Goal: Task Accomplishment & Management: Use online tool/utility

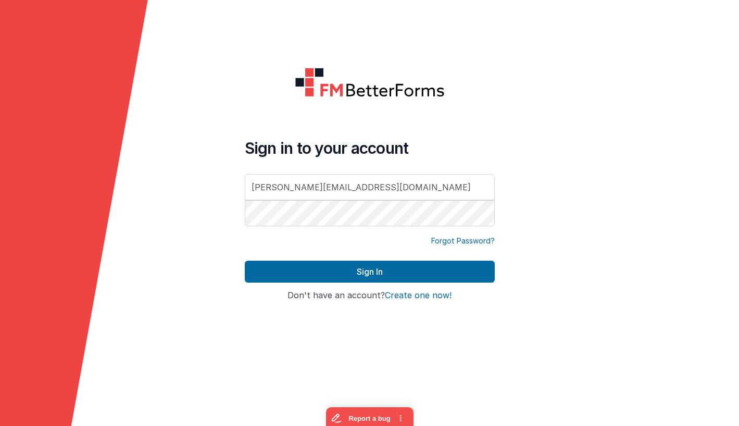
type input "[PERSON_NAME][EMAIL_ADDRESS][DOMAIN_NAME]"
click at [380, 285] on div "Sign In" at bounding box center [370, 275] width 250 height 30
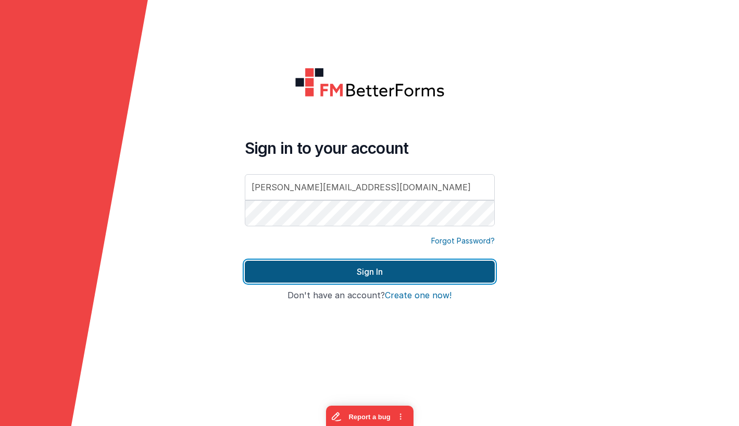
click at [379, 278] on button "Sign In" at bounding box center [370, 271] width 250 height 22
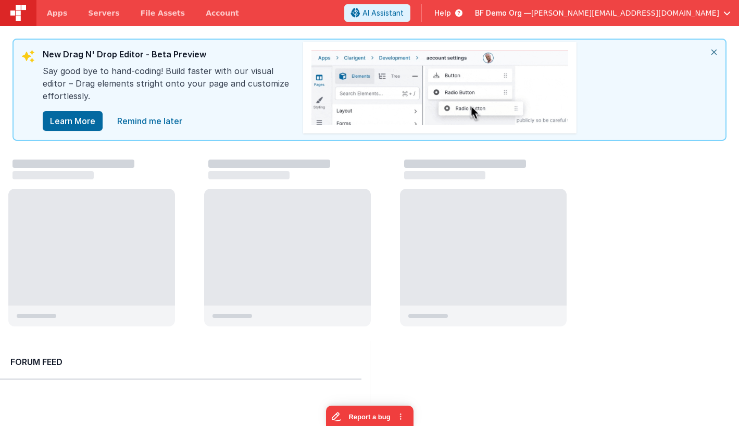
drag, startPoint x: 658, startPoint y: 15, endPoint x: 558, endPoint y: 19, distance: 100.1
click at [559, 19] on div "AI Assistant Help BF Demo Org — [PERSON_NAME][EMAIL_ADDRESS][DOMAIN_NAME]" at bounding box center [541, 13] width 395 height 18
click at [451, 10] on span "Help" at bounding box center [442, 13] width 17 height 10
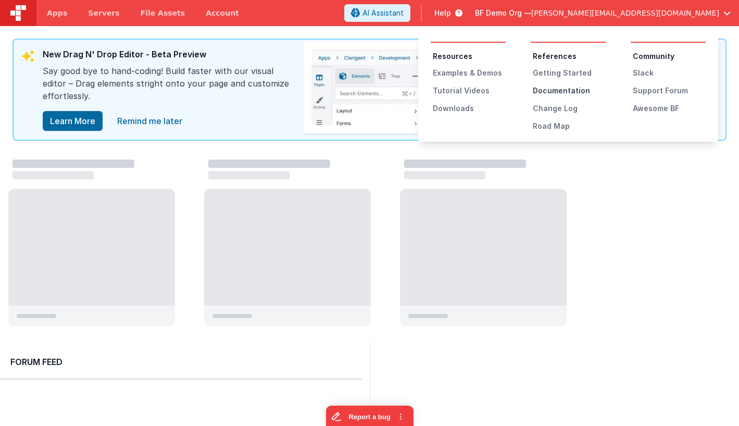
click at [550, 92] on div "Documentation" at bounding box center [569, 90] width 73 height 10
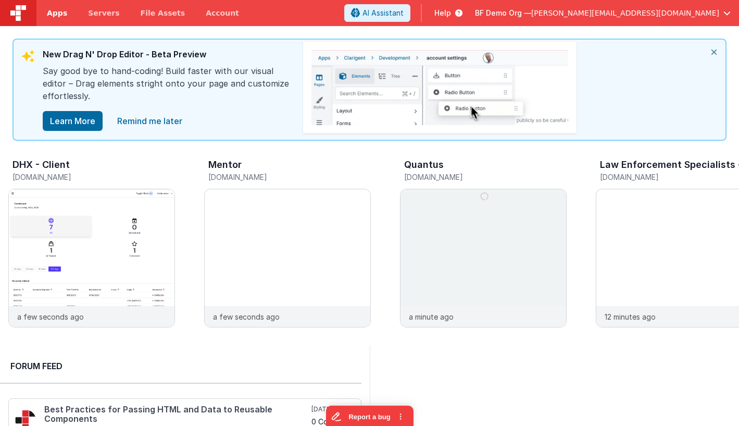
click at [57, 19] on link "Apps" at bounding box center [56, 13] width 41 height 26
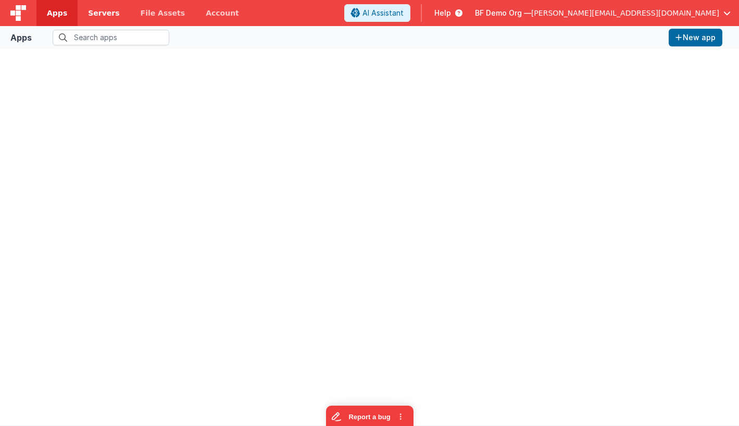
click at [102, 19] on link "Servers" at bounding box center [104, 13] width 52 height 26
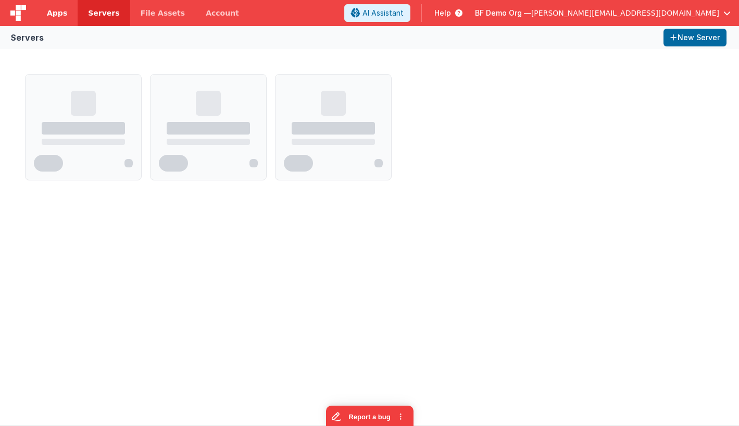
click at [58, 15] on span "Apps" at bounding box center [57, 13] width 20 height 10
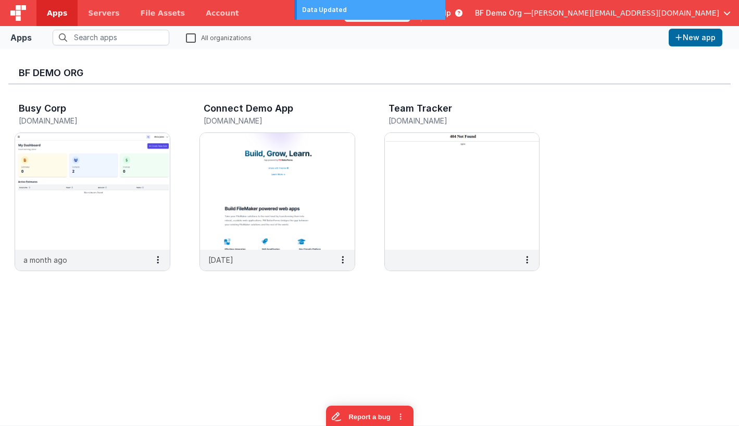
click at [427, 74] on h3 "BF Demo Org" at bounding box center [370, 73] width 702 height 10
click at [195, 38] on label "All organizations" at bounding box center [219, 37] width 66 height 10
click at [0, 0] on input "All organizations" at bounding box center [0, 0] width 0 height 0
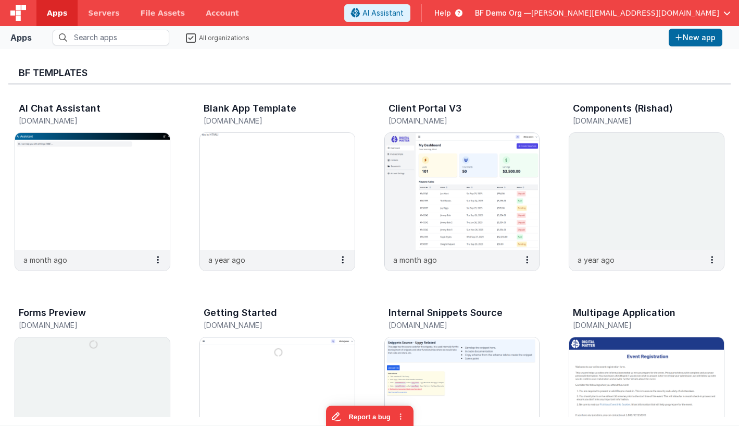
click at [196, 38] on label "All organizations" at bounding box center [218, 37] width 64 height 10
click at [0, 0] on input "All organizations" at bounding box center [0, 0] width 0 height 0
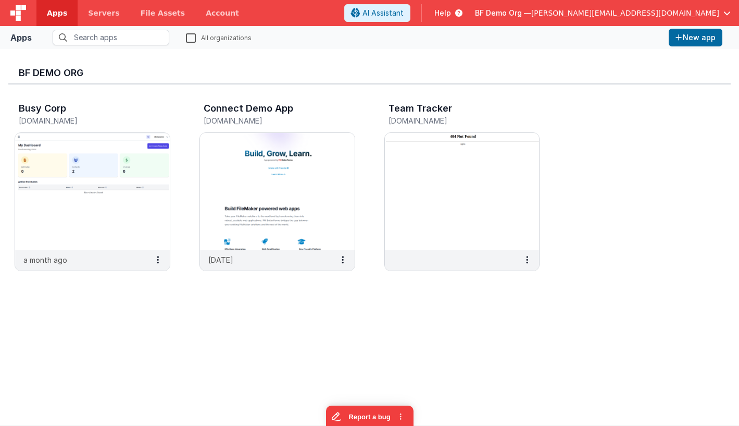
click at [451, 16] on span "Help" at bounding box center [442, 13] width 17 height 10
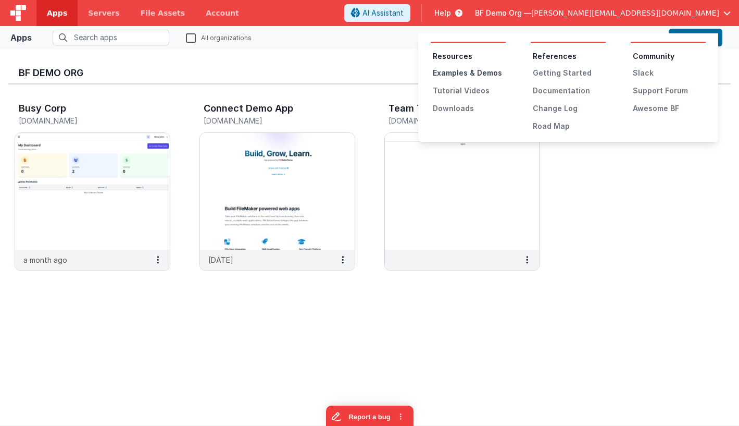
click at [472, 74] on div "Examples & Demos" at bounding box center [469, 73] width 73 height 10
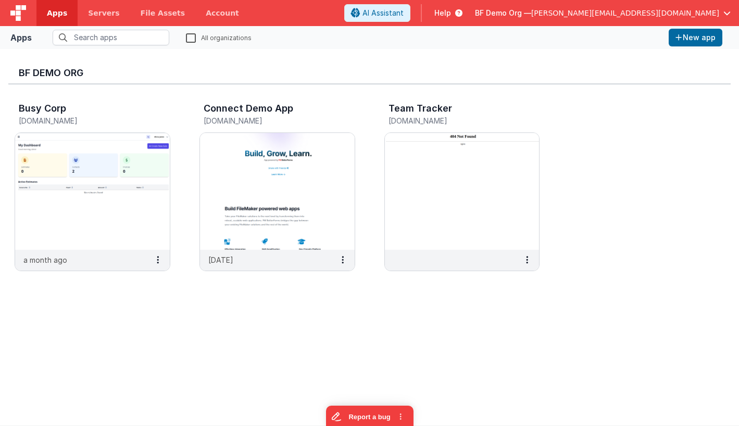
click at [451, 8] on span "Help" at bounding box center [442, 13] width 17 height 10
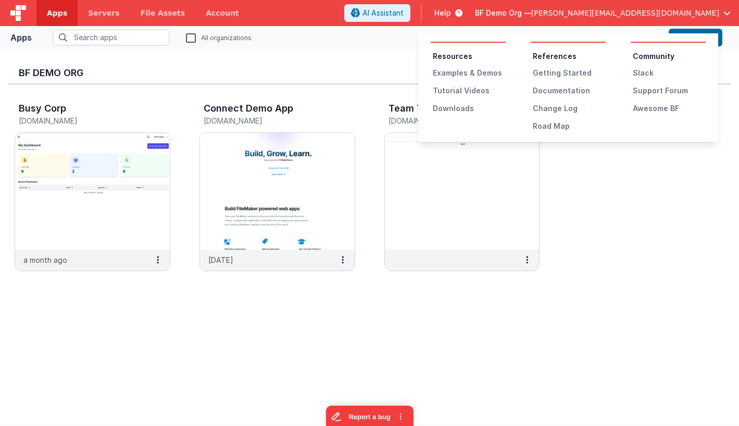
click at [533, 7] on button at bounding box center [369, 213] width 739 height 426
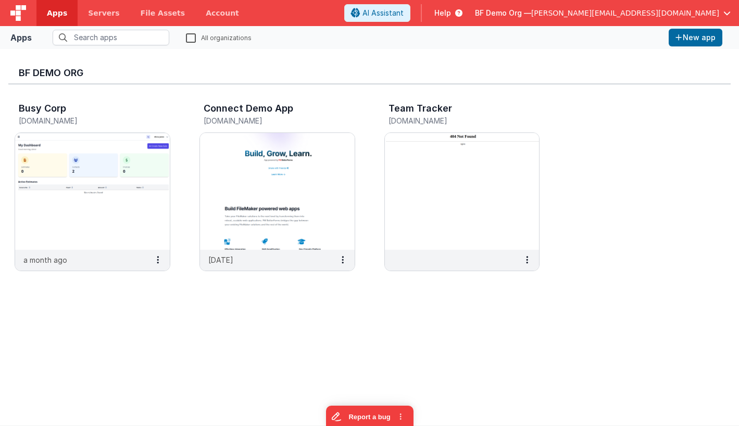
click at [191, 34] on label "All organizations" at bounding box center [219, 37] width 66 height 10
click at [0, 0] on input "All organizations" at bounding box center [0, 0] width 0 height 0
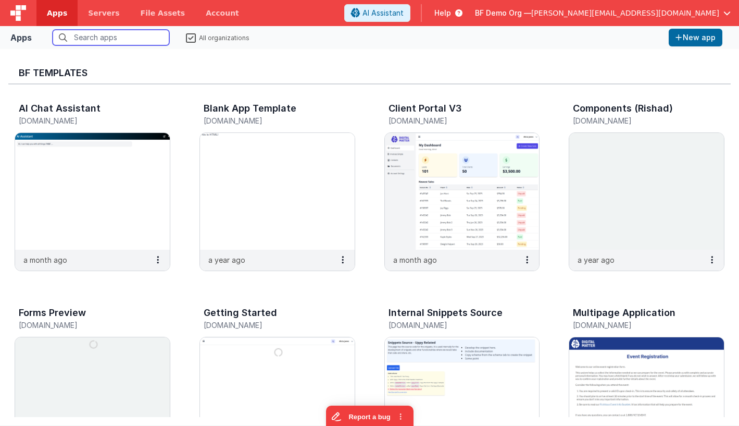
click at [133, 36] on input "text" at bounding box center [111, 38] width 117 height 16
click at [186, 37] on fieldset "All organizations" at bounding box center [350, 38] width 629 height 16
click at [189, 35] on label "All organizations" at bounding box center [218, 37] width 64 height 10
click at [0, 0] on input "All organizations" at bounding box center [0, 0] width 0 height 0
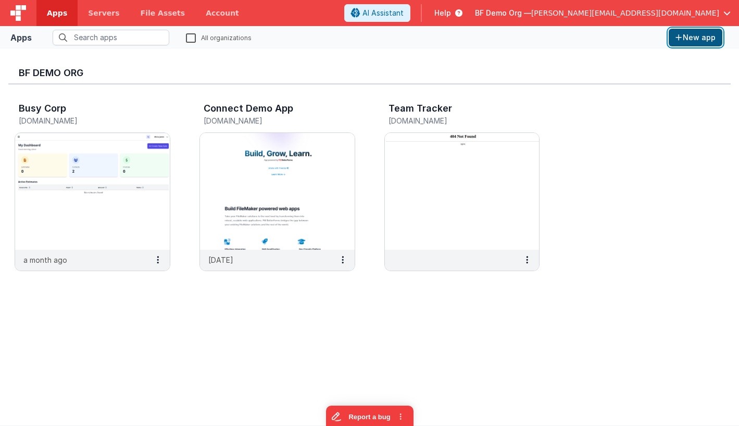
click at [695, 31] on button "New app" at bounding box center [696, 38] width 54 height 18
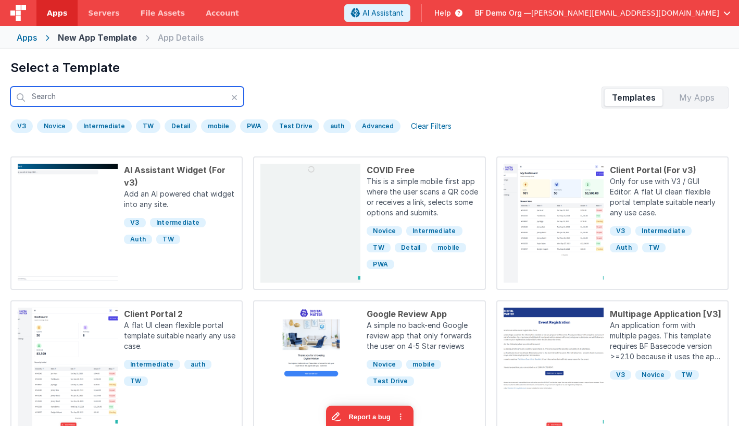
click at [150, 95] on input "text" at bounding box center [126, 96] width 233 height 20
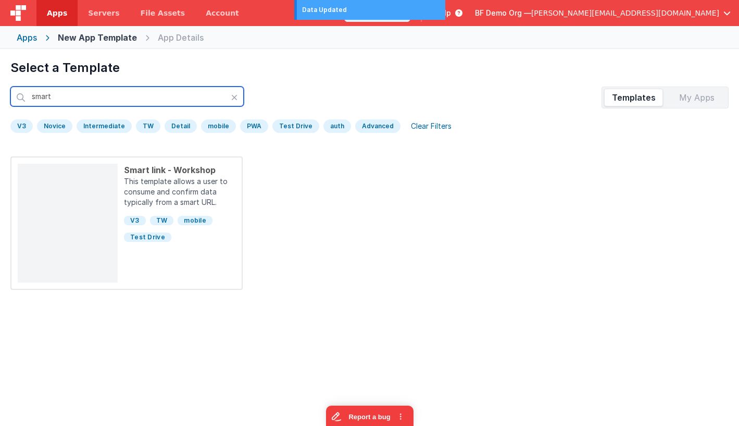
drag, startPoint x: 104, startPoint y: 95, endPoint x: 7, endPoint y: 88, distance: 97.6
click at [10, 88] on input "smart" at bounding box center [126, 96] width 233 height 20
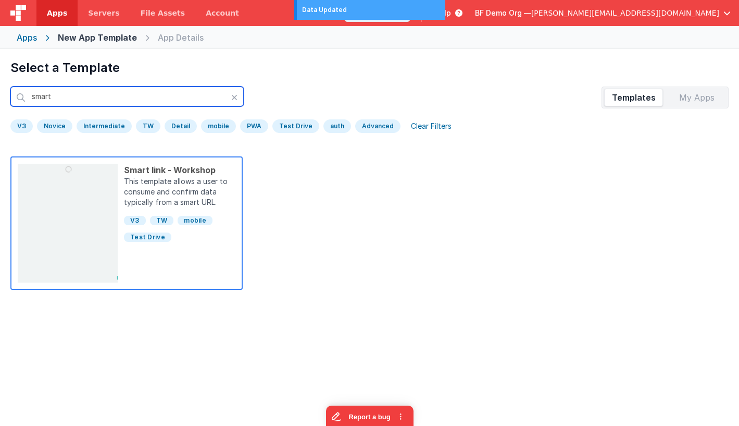
type input "smart"
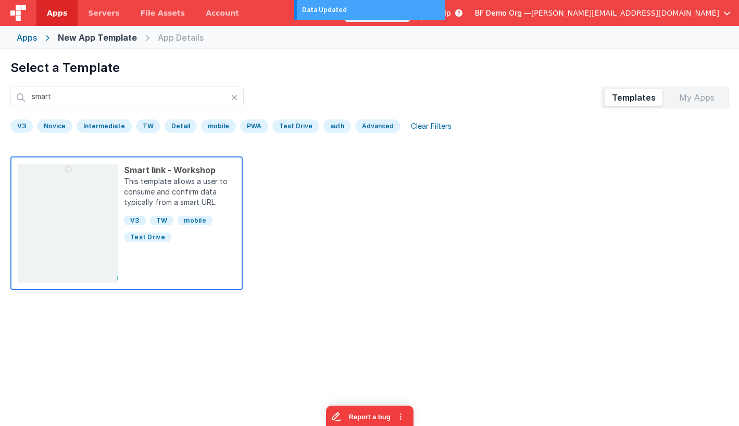
click at [201, 176] on div "Smart link - Workshop" at bounding box center [179, 170] width 111 height 13
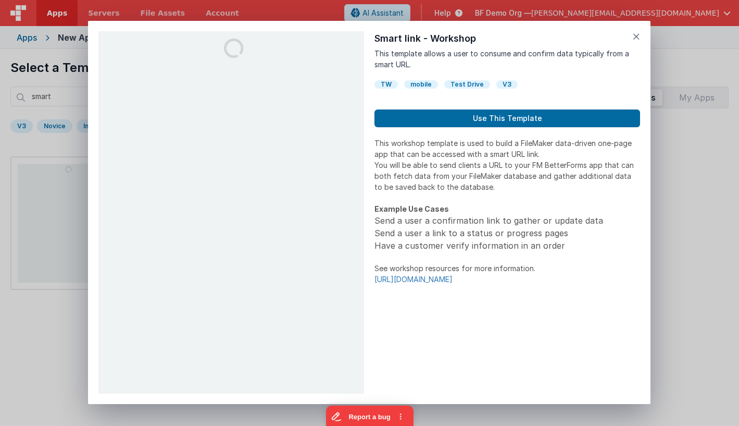
click at [453, 283] on link "https://delfsengineering.notion.site/8f003635dc6d42689ec8a58787b62b78?v=5db5729…" at bounding box center [414, 279] width 78 height 9
click at [640, 30] on div "Preview Smart link - Workshop This template allows a user to consume and confir…" at bounding box center [369, 212] width 563 height 383
click at [637, 36] on icon at bounding box center [636, 36] width 7 height 15
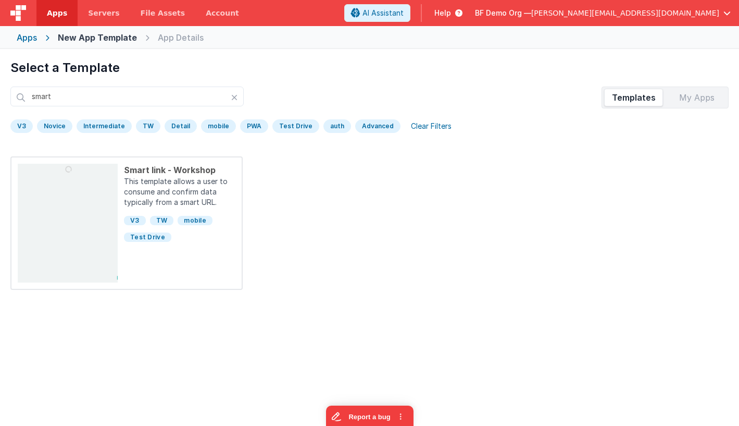
click at [451, 11] on span "Help" at bounding box center [442, 13] width 17 height 10
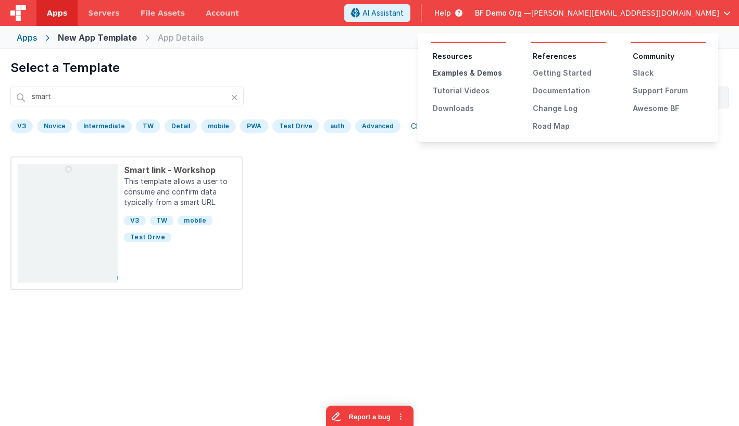
click at [478, 70] on div "Examples & Demos" at bounding box center [469, 73] width 73 height 10
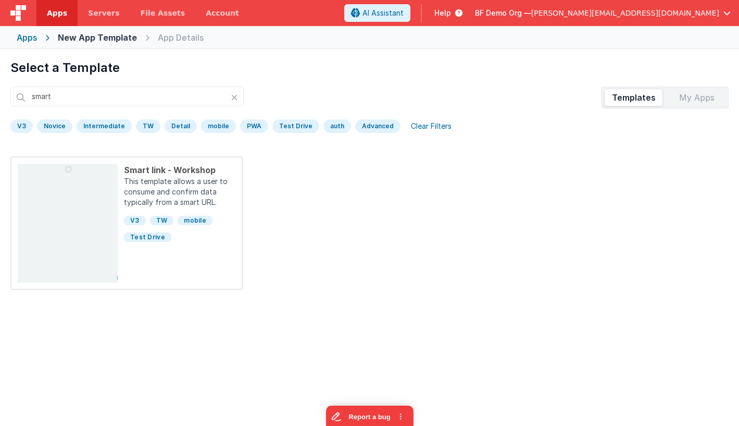
click at [451, 10] on span "Help" at bounding box center [442, 13] width 17 height 10
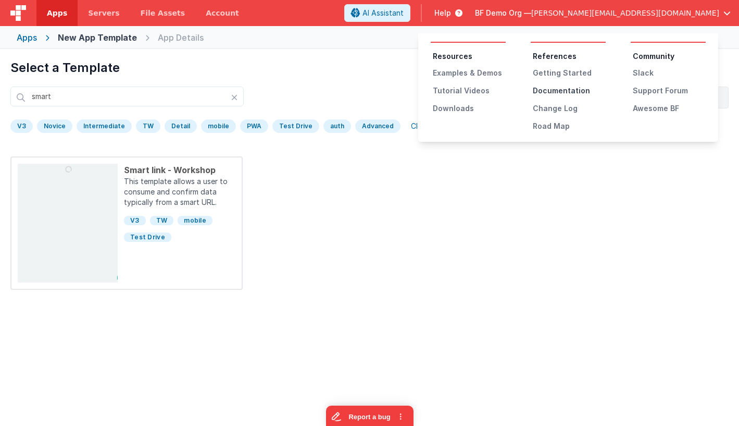
click at [566, 89] on div "Documentation" at bounding box center [569, 90] width 73 height 10
